Goal: Task Accomplishment & Management: Manage account settings

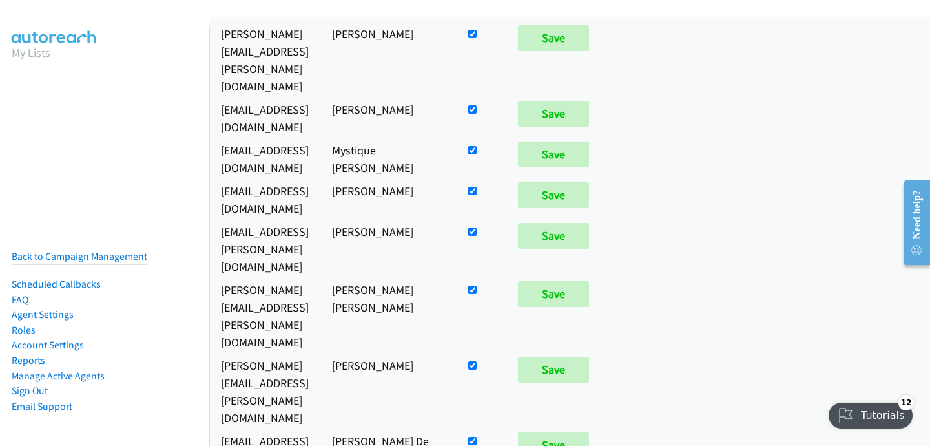
scroll to position [745, 0]
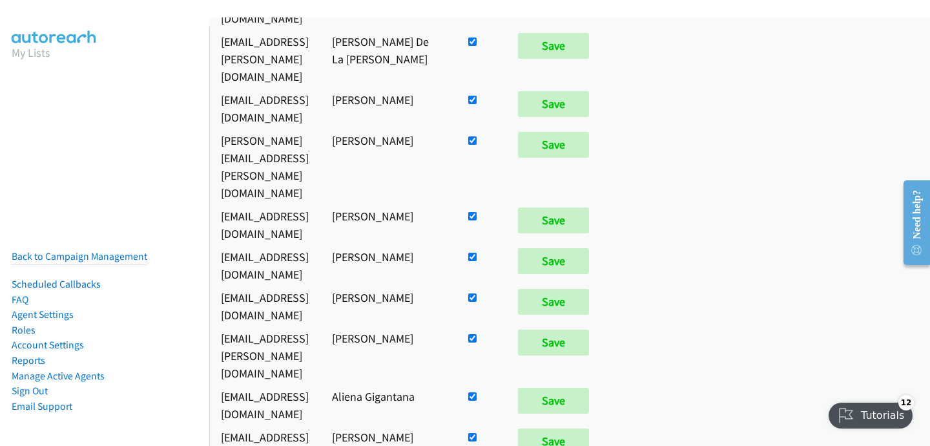
checkbox input "false"
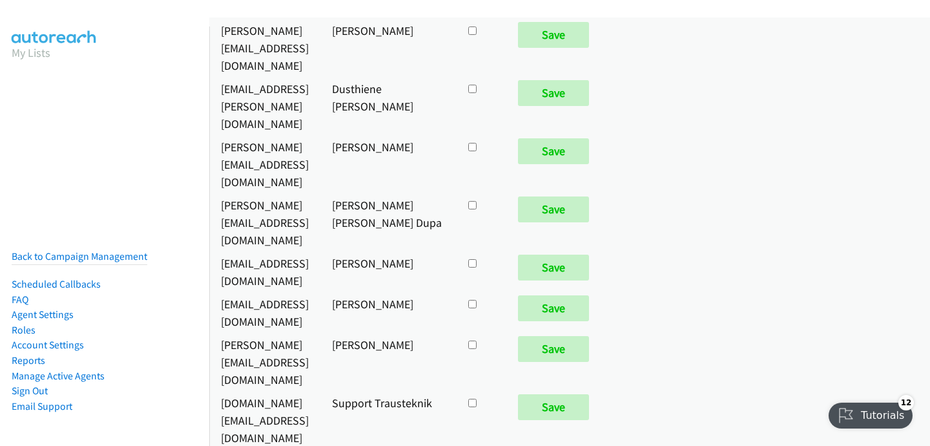
checkbox input "true"
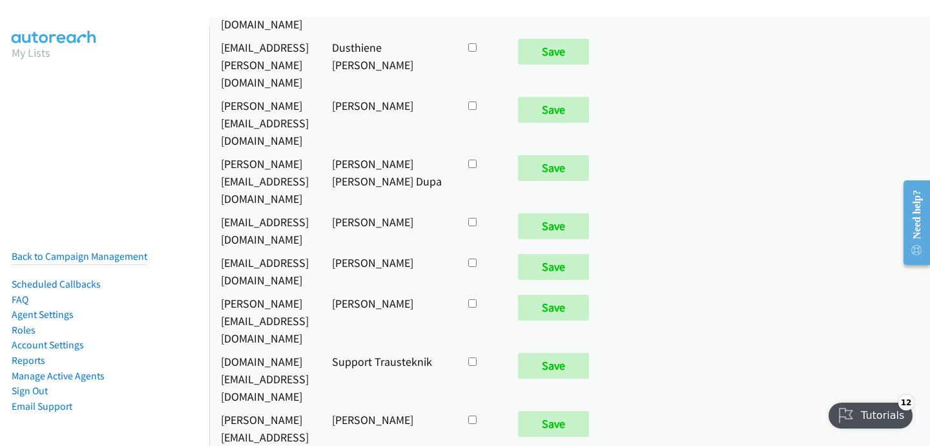
scroll to position [4931, 0]
